Goal: Check status: Check status

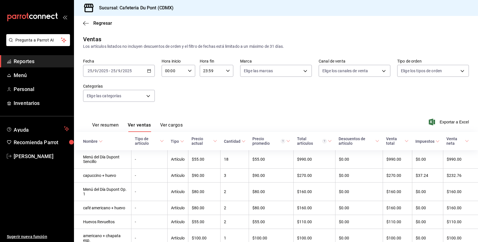
scroll to position [34, 0]
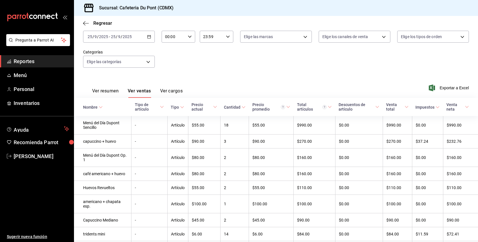
click at [29, 64] on span "Reportes" at bounding box center [41, 61] width 55 height 8
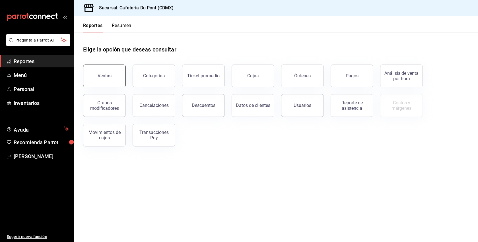
click at [92, 77] on button "Ventas" at bounding box center [104, 76] width 43 height 23
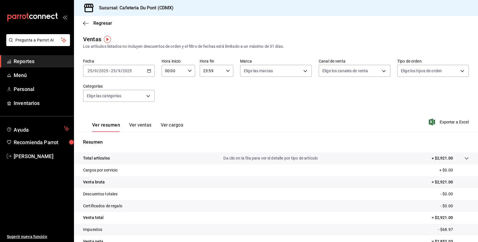
drag, startPoint x: 147, startPoint y: 129, endPoint x: 137, endPoint y: 77, distance: 52.8
click at [137, 77] on div "Ventas Los artículos listados no incluyen descuentos de orden y el filtro de fe…" at bounding box center [276, 149] width 404 height 228
click at [137, 72] on div "[DATE] [DATE] - [DATE] [DATE]" at bounding box center [119, 71] width 72 height 12
click at [112, 89] on span "Hoy" at bounding box center [110, 88] width 44 height 6
